Goal: Transaction & Acquisition: Purchase product/service

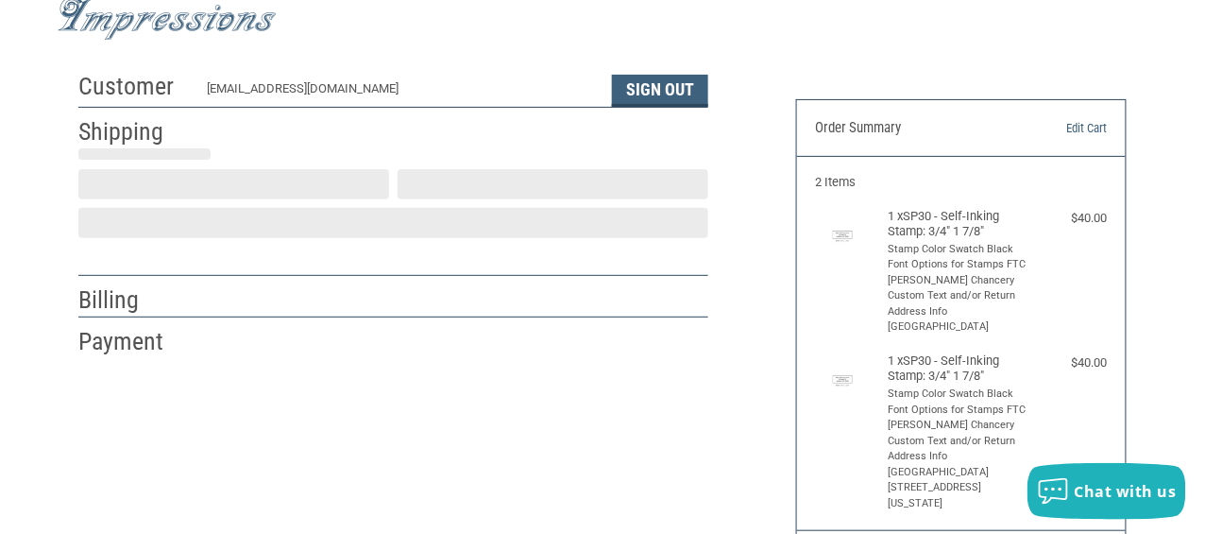
scroll to position [377, 0]
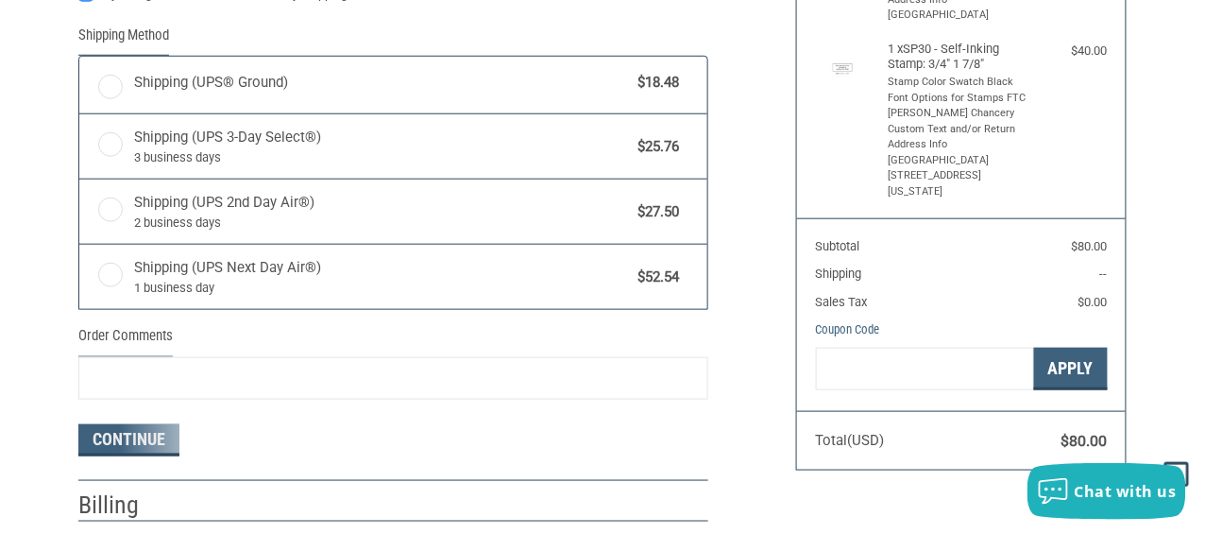
radio input "true"
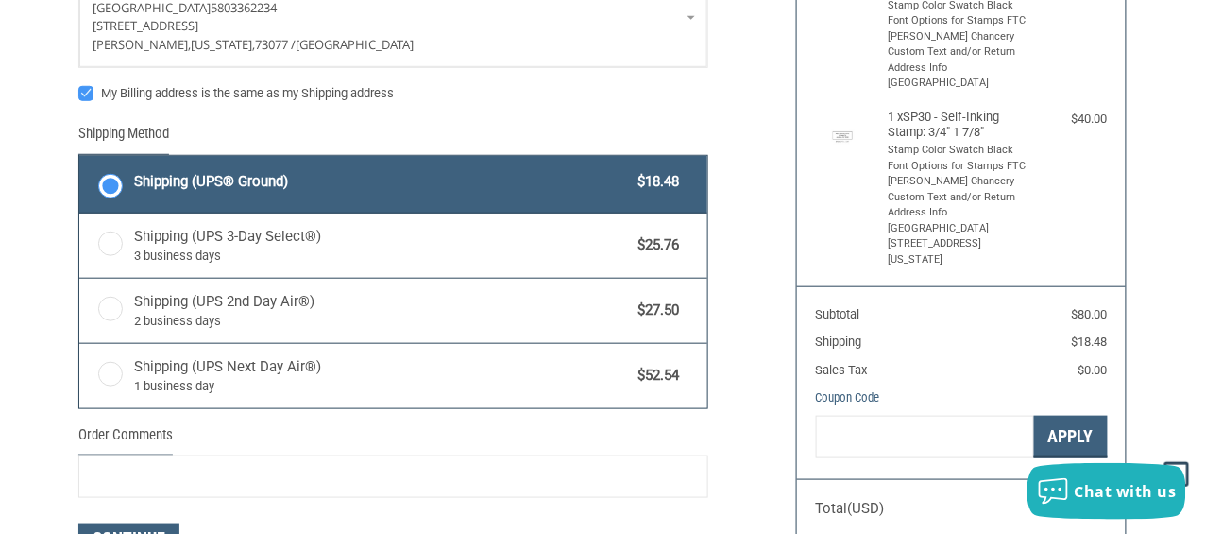
scroll to position [126, 0]
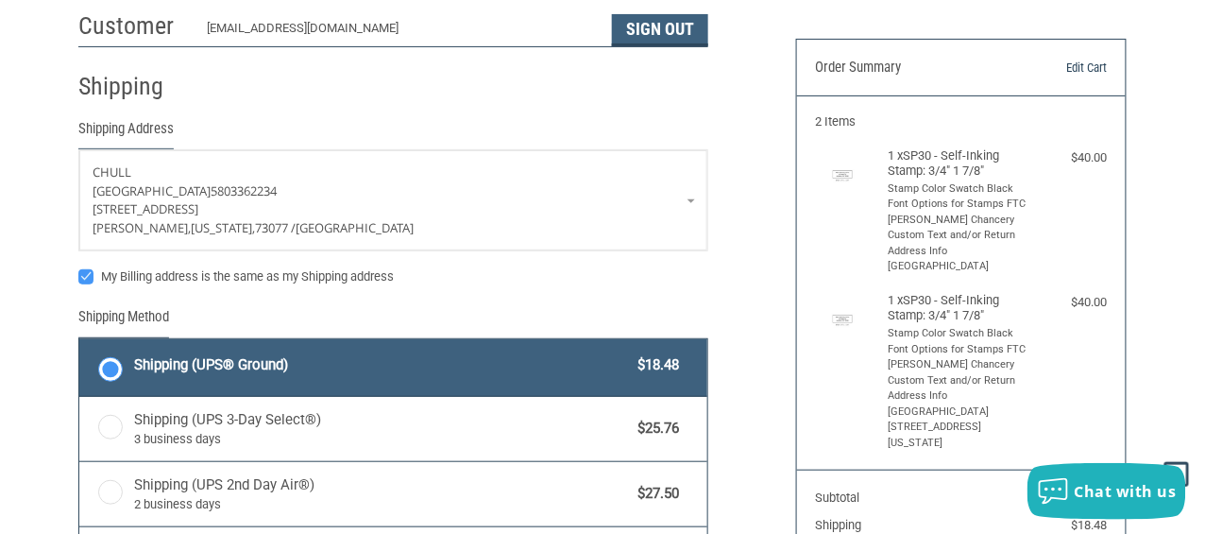
click at [1079, 61] on link "Edit Cart" at bounding box center [1060, 68] width 94 height 19
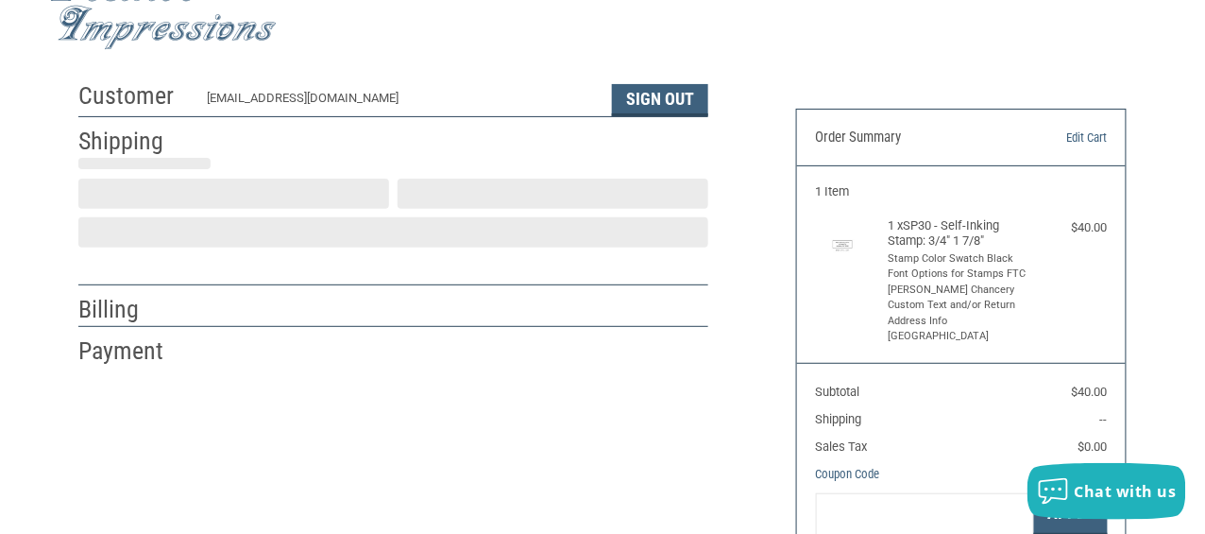
scroll to position [65, 0]
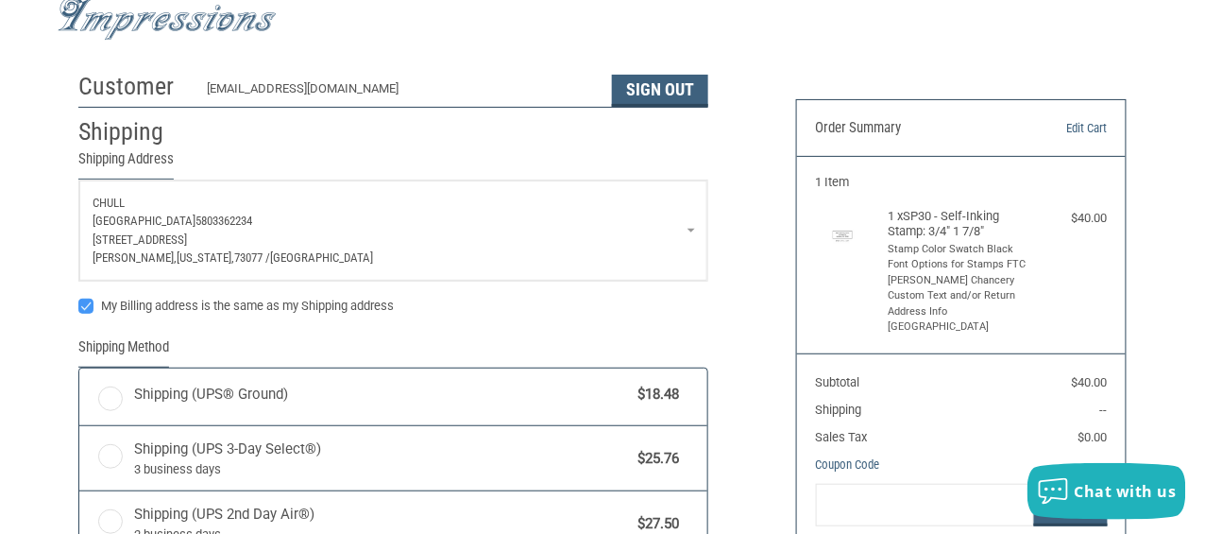
radio input "true"
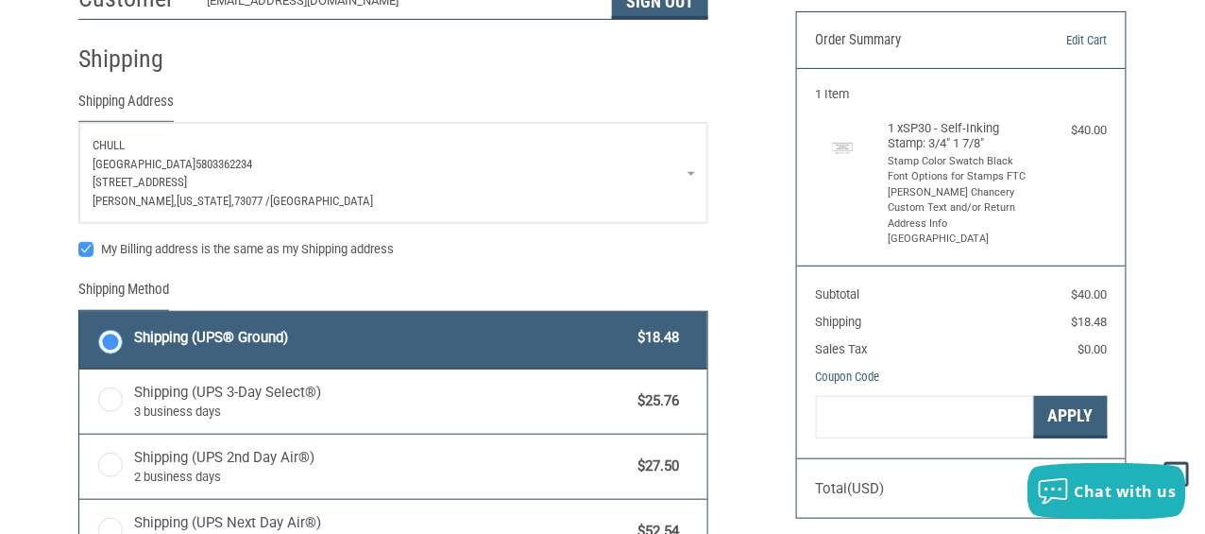
scroll to position [255, 0]
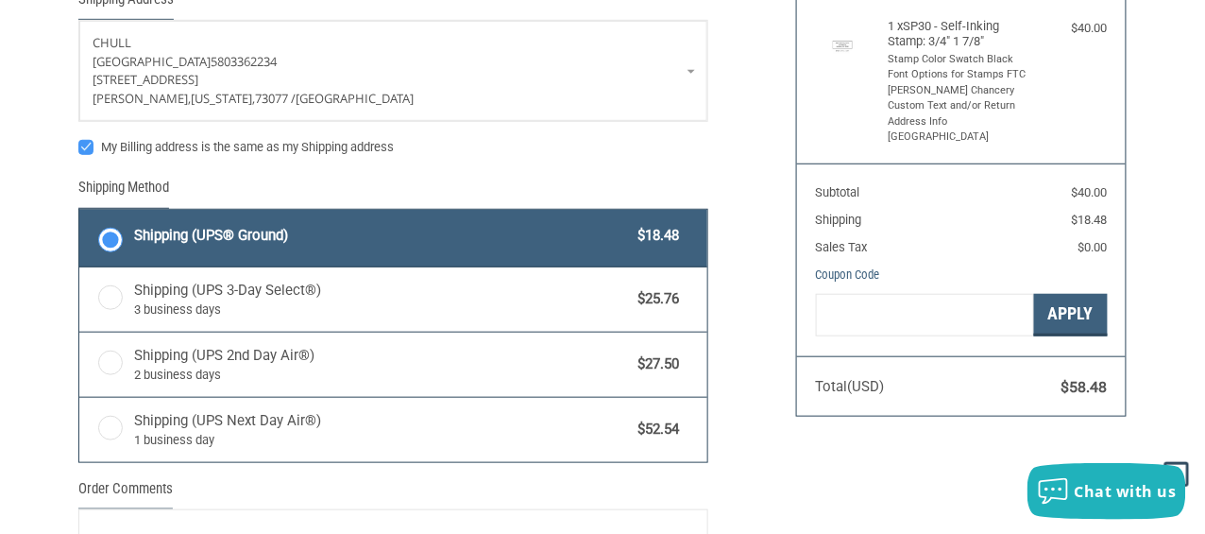
click at [860, 485] on div "Customer perryvetok@gmail.com Sign Out Shipping Shipping Address C Hull Perry V…" at bounding box center [602, 293] width 1105 height 843
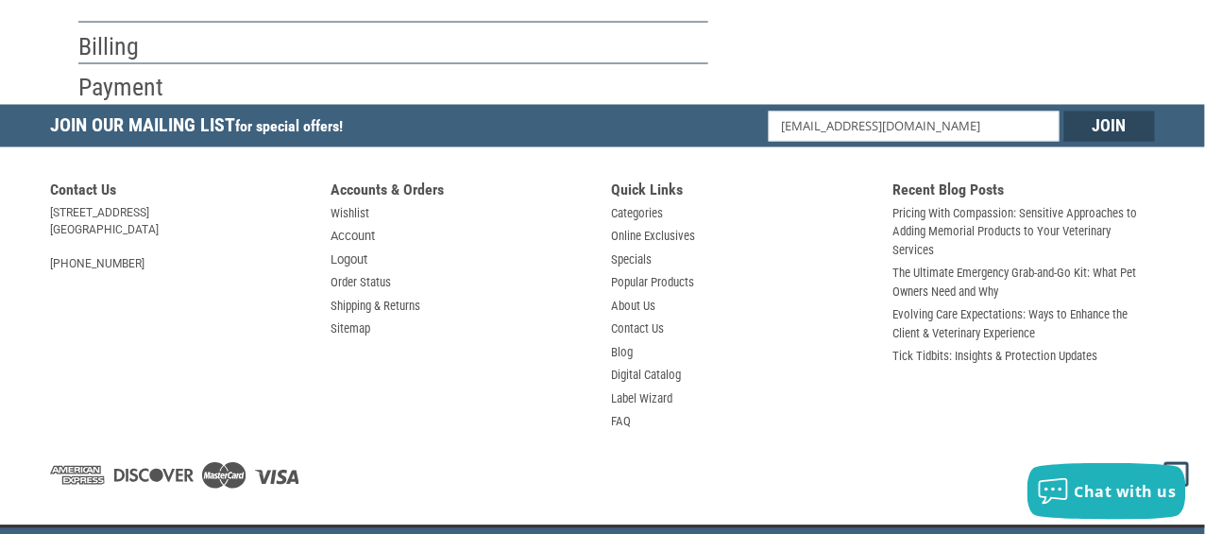
scroll to position [883, 0]
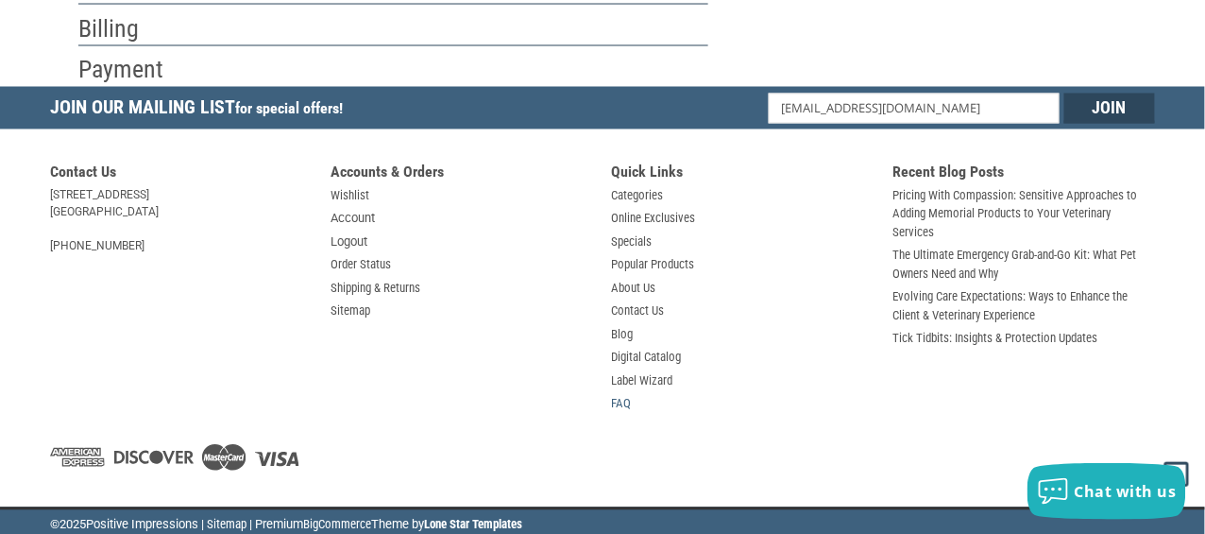
click at [613, 401] on link "FAQ" at bounding box center [622, 404] width 20 height 19
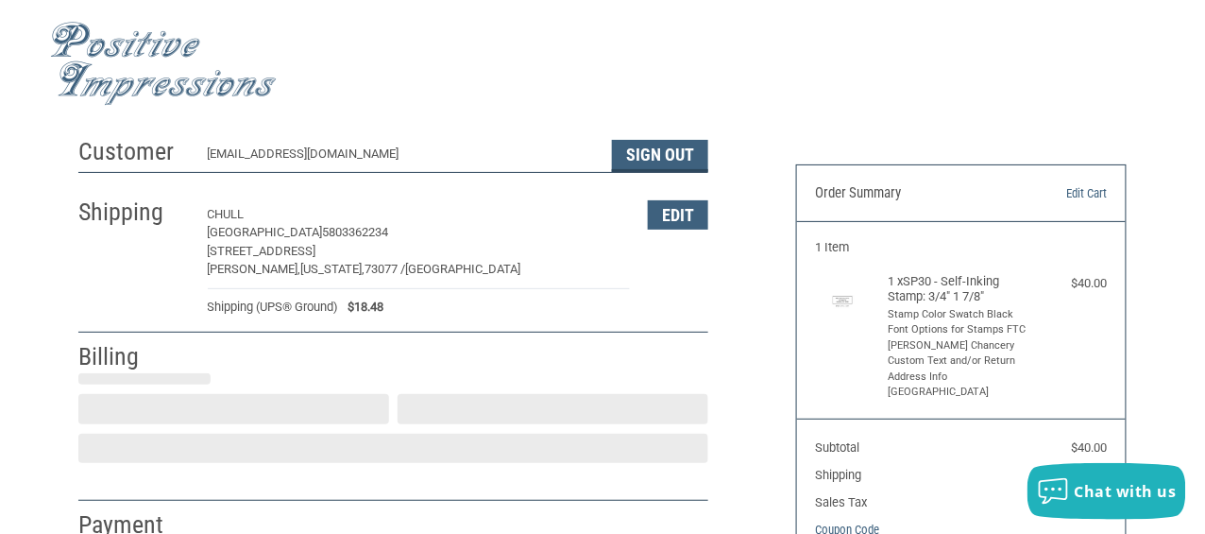
select select "US"
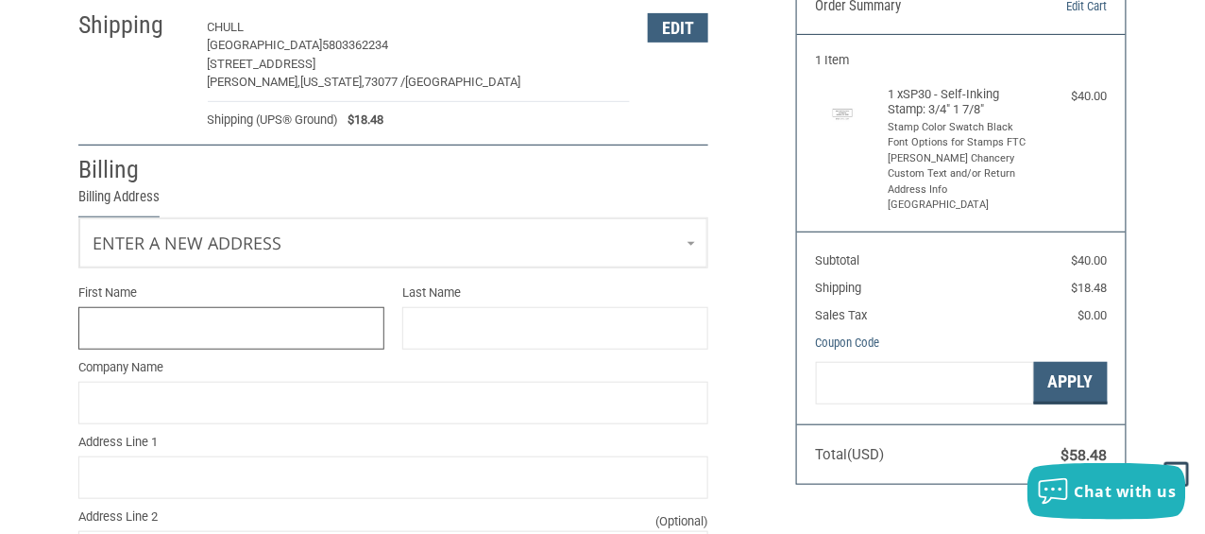
scroll to position [189, 0]
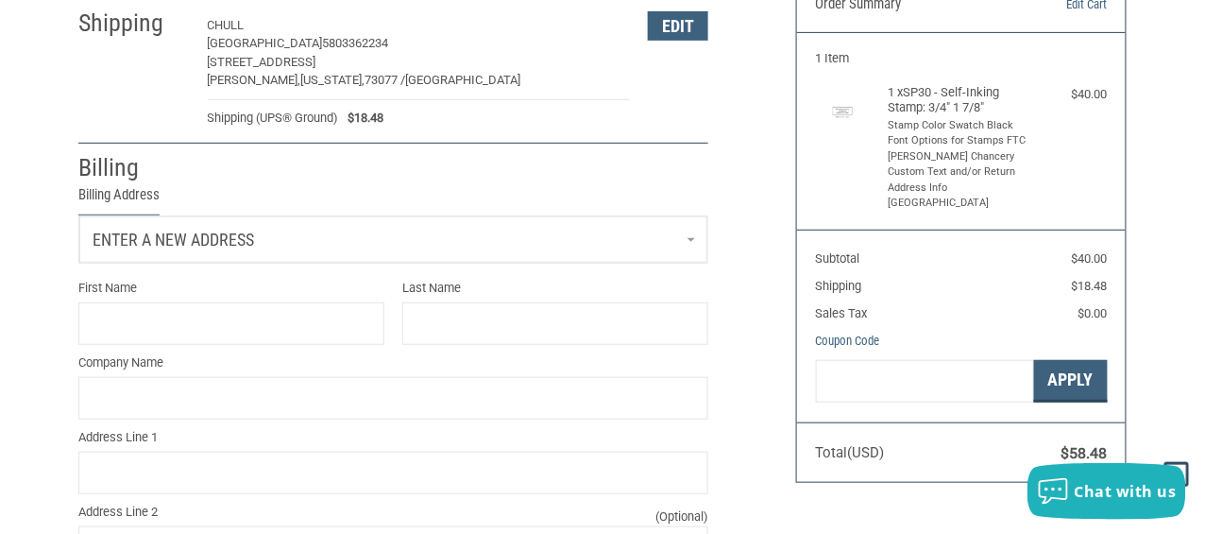
click at [255, 238] on link "Enter a new address" at bounding box center [393, 239] width 628 height 46
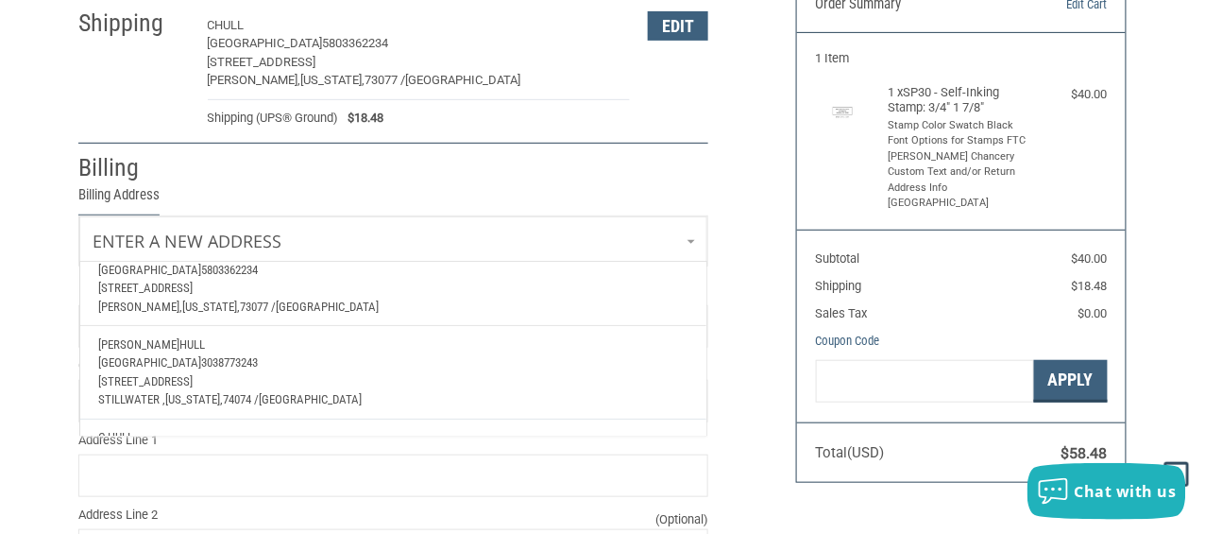
scroll to position [94, 0]
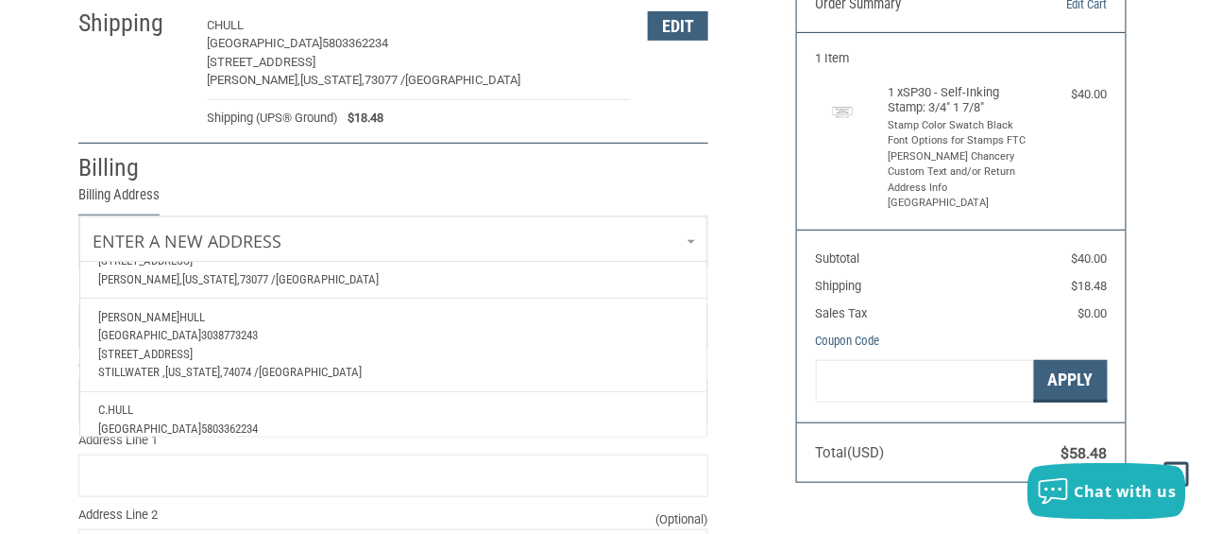
click at [256, 347] on p "2010 W 3rd Ave" at bounding box center [393, 354] width 589 height 19
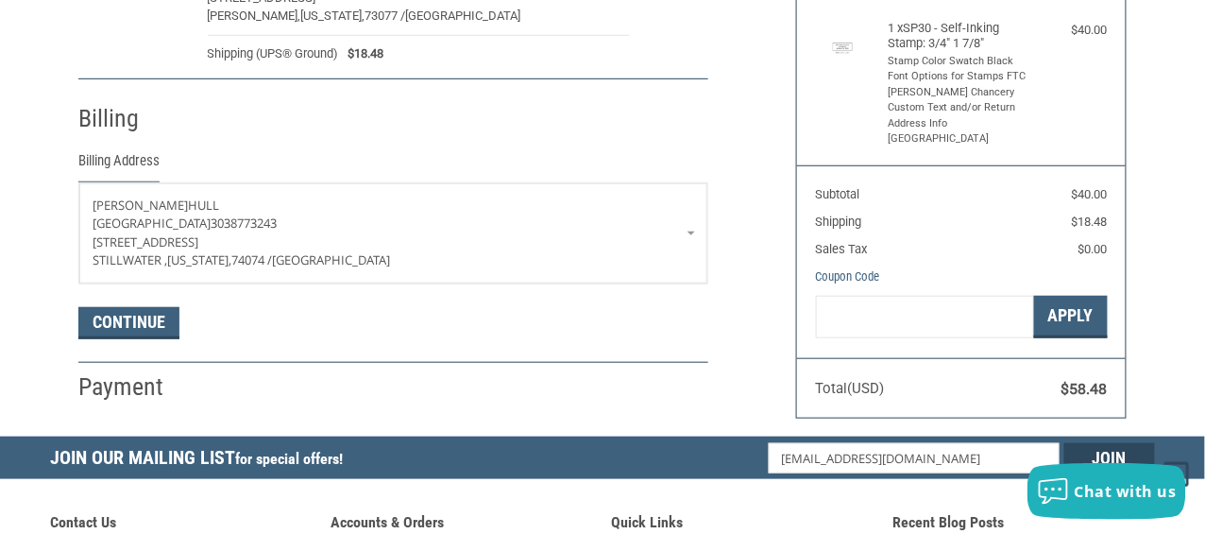
scroll to position [282, 0]
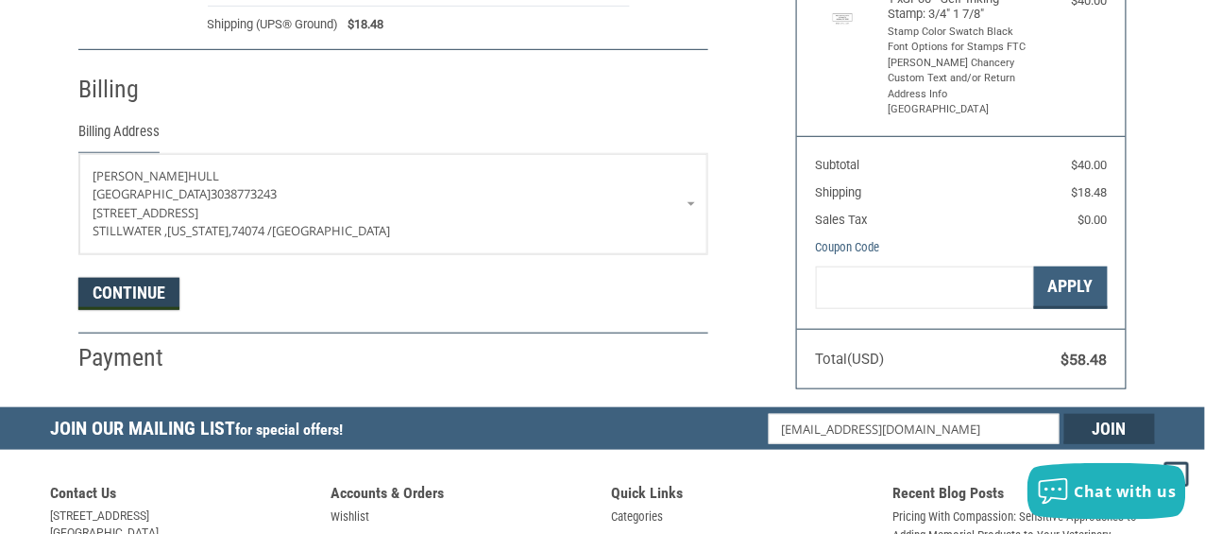
click at [151, 288] on button "Continue" at bounding box center [128, 294] width 101 height 32
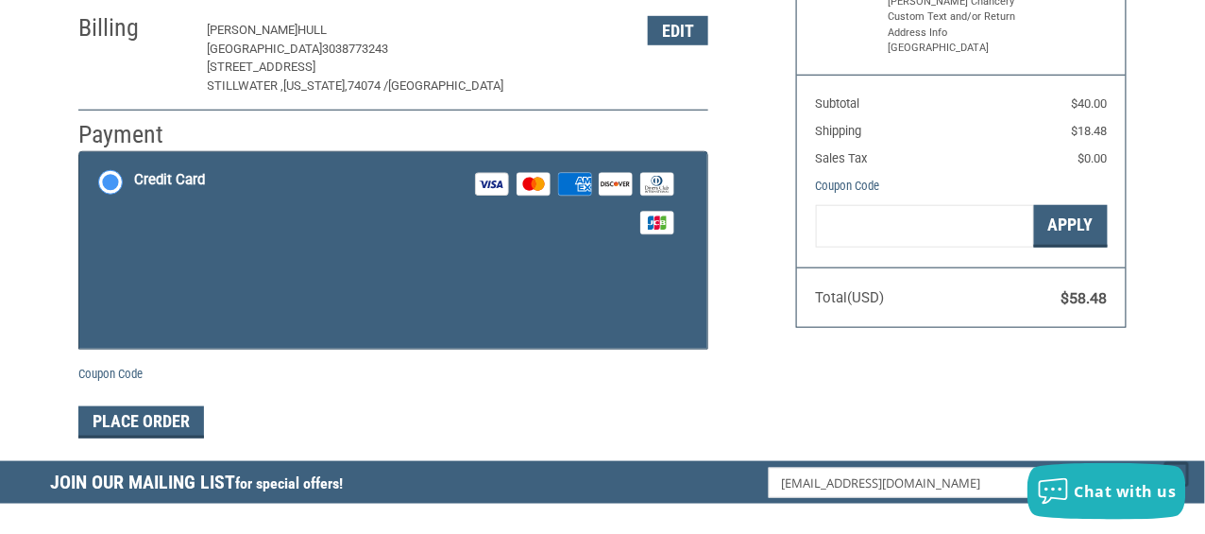
scroll to position [347, 0]
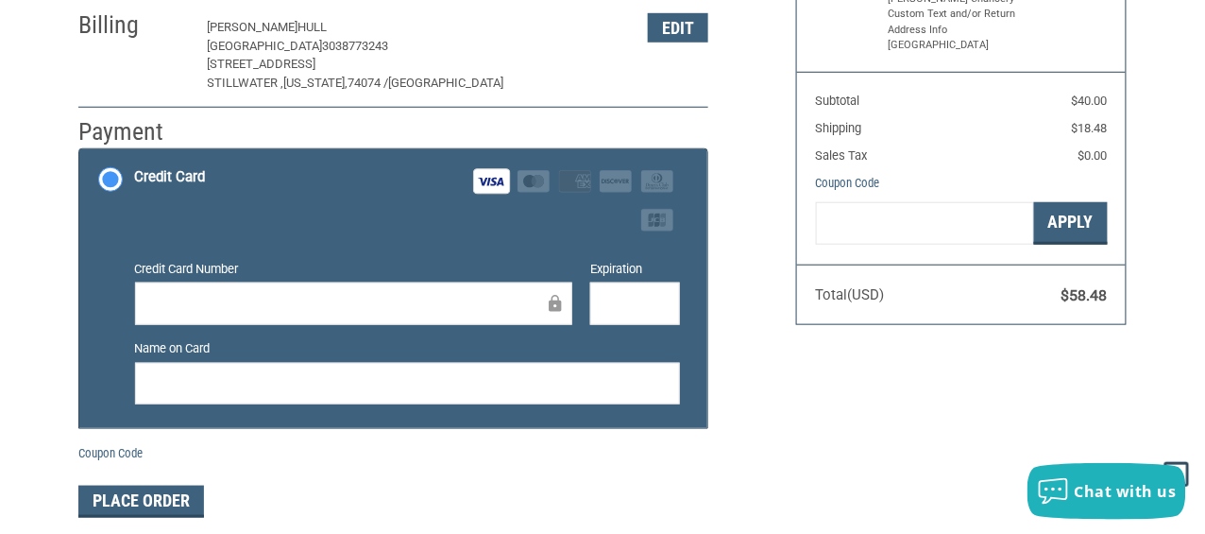
click at [608, 485] on div "Customer perryvetok@gmail.com Sign Out Shipping C Hull Perry Veterinary Hospita…" at bounding box center [423, 160] width 718 height 759
click at [161, 485] on button "Place Order" at bounding box center [141, 501] width 126 height 32
